Goal: Navigation & Orientation: Find specific page/section

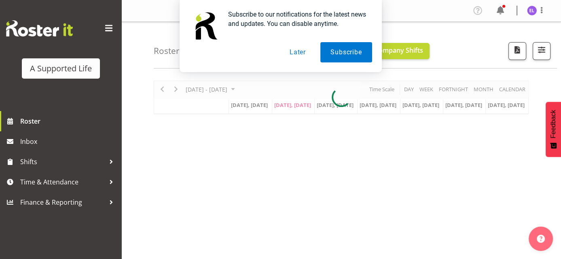
click at [303, 52] on button "Later" at bounding box center [298, 52] width 36 height 20
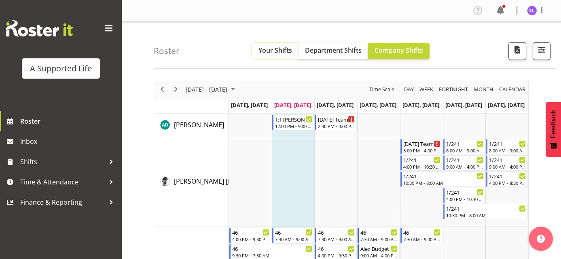
click at [283, 56] on button "Your Shifts" at bounding box center [275, 51] width 47 height 16
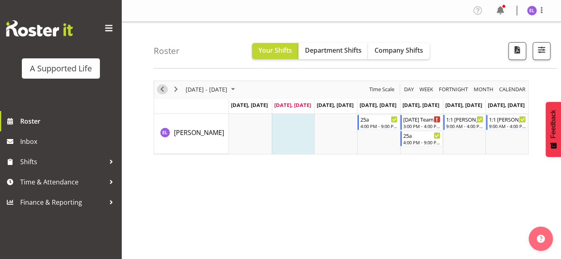
click at [161, 89] on span "Previous" at bounding box center [162, 89] width 10 height 10
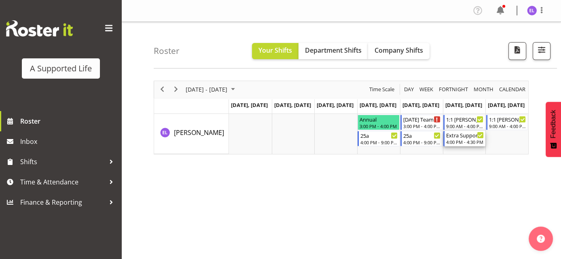
click at [466, 142] on div "4:00 PM - 4:30 PM" at bounding box center [465, 141] width 38 height 6
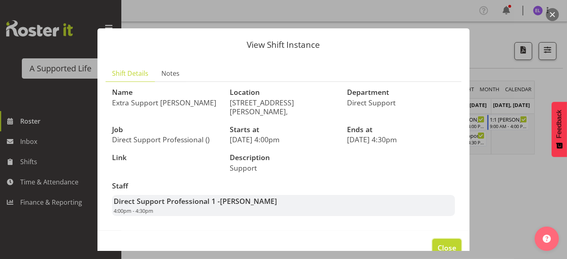
drag, startPoint x: 441, startPoint y: 234, endPoint x: 452, endPoint y: 216, distance: 21.3
click at [441, 242] on span "Close" at bounding box center [447, 247] width 19 height 11
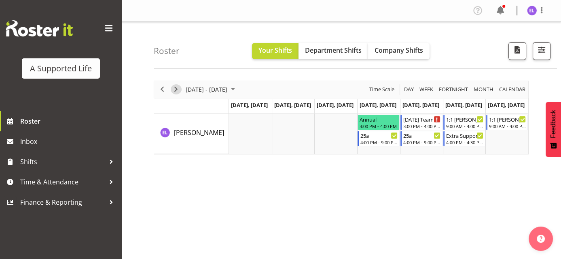
click at [176, 89] on span "Next" at bounding box center [176, 89] width 10 height 10
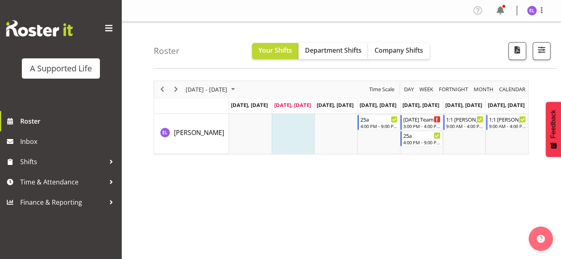
click at [293, 188] on div "[DATE] - [DATE] [DATE] Day Week Fortnight Month calendar Month Agenda Time Scal…" at bounding box center [357, 236] width 407 height 324
click at [253, 229] on div "[DATE] - [DATE] [DATE] Day Week Fortnight Month calendar Month Agenda Time Scal…" at bounding box center [357, 236] width 407 height 324
click at [530, 11] on img at bounding box center [532, 11] width 10 height 10
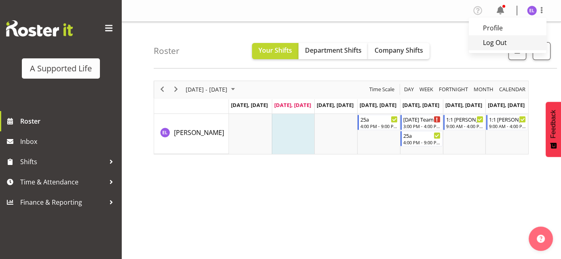
click at [510, 44] on link "Log Out" at bounding box center [508, 42] width 78 height 15
